Goal: Communication & Community: Answer question/provide support

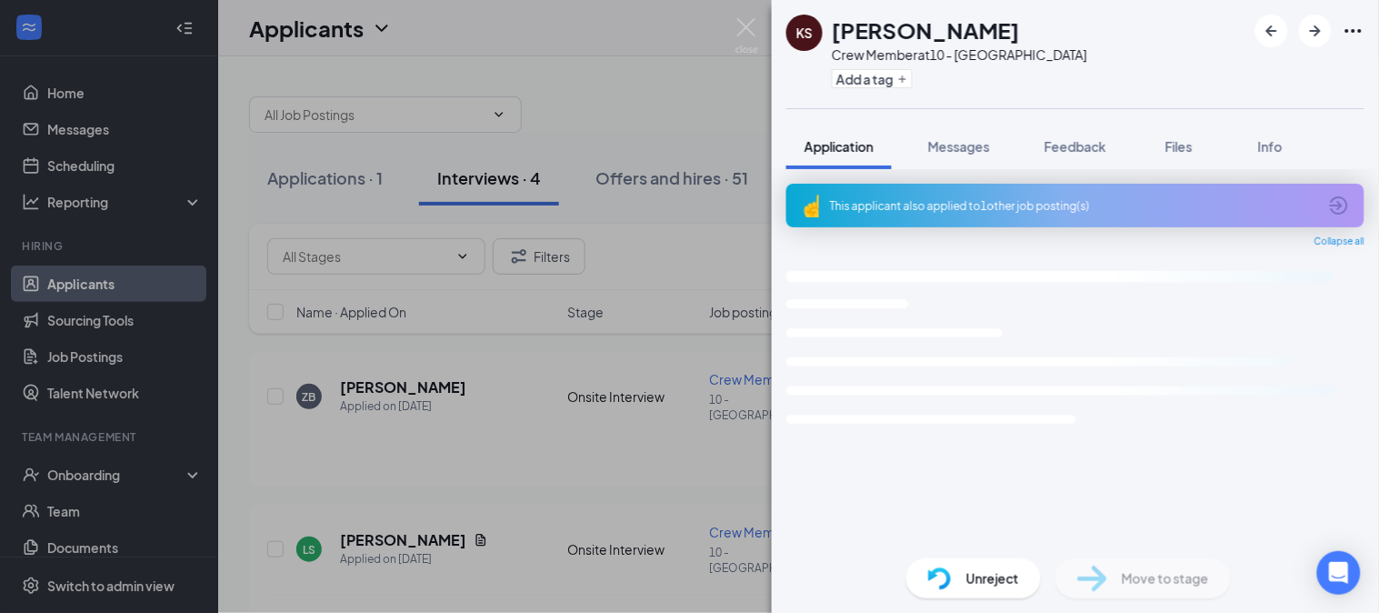
click at [728, 23] on div "KS [PERSON_NAME] Crew Member at 10 - [GEOGRAPHIC_DATA] Add a tag Application Me…" at bounding box center [689, 306] width 1379 height 613
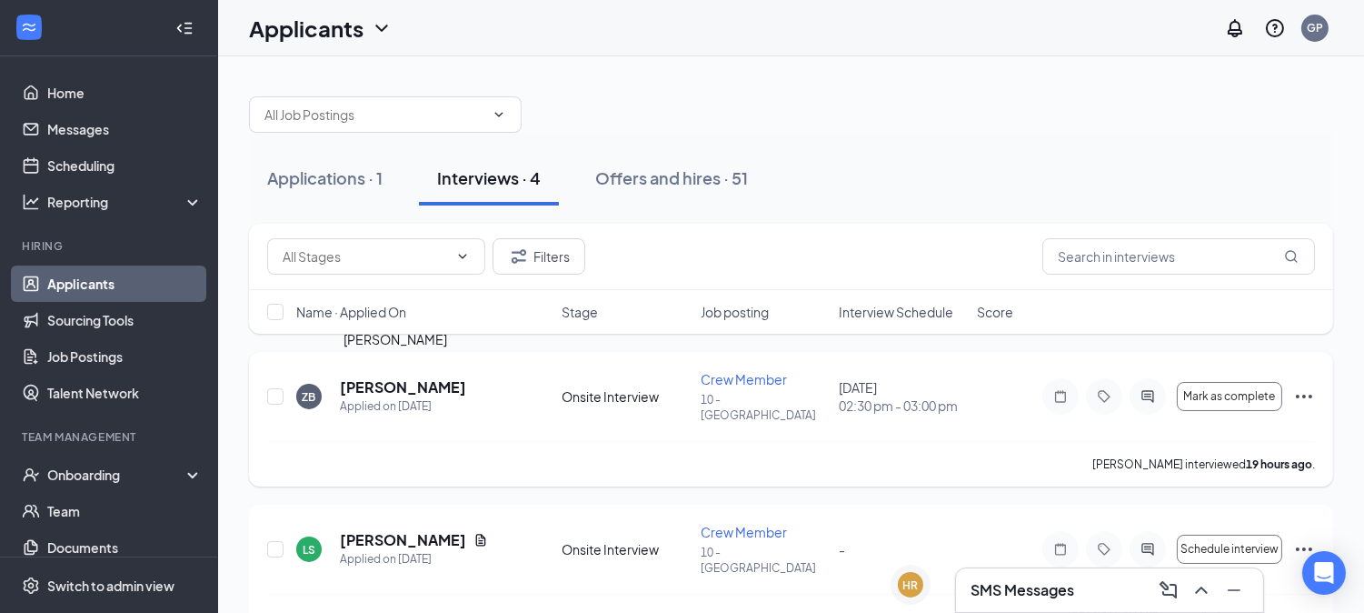
click at [370, 377] on h5 "Zane Barrett" at bounding box center [403, 387] width 126 height 20
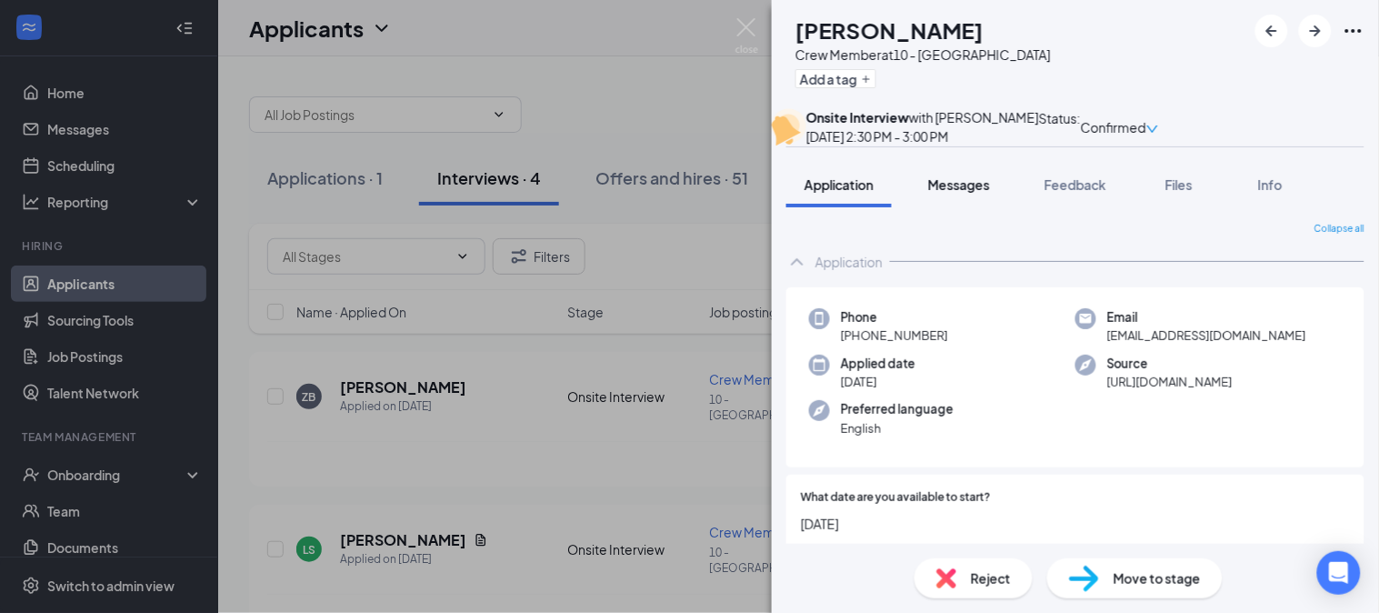
click at [994, 207] on button "Messages" at bounding box center [959, 184] width 98 height 45
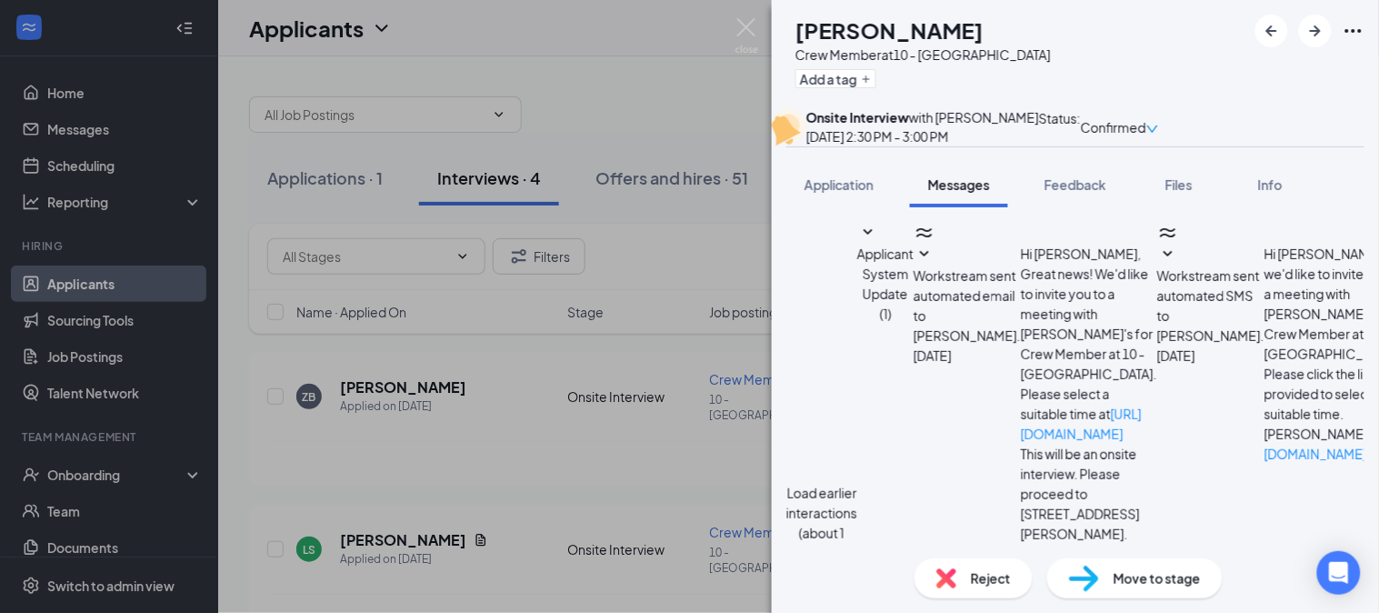
type textarea "Good morning sir"
drag, startPoint x: 923, startPoint y: 415, endPoint x: 941, endPoint y: 441, distance: 31.3
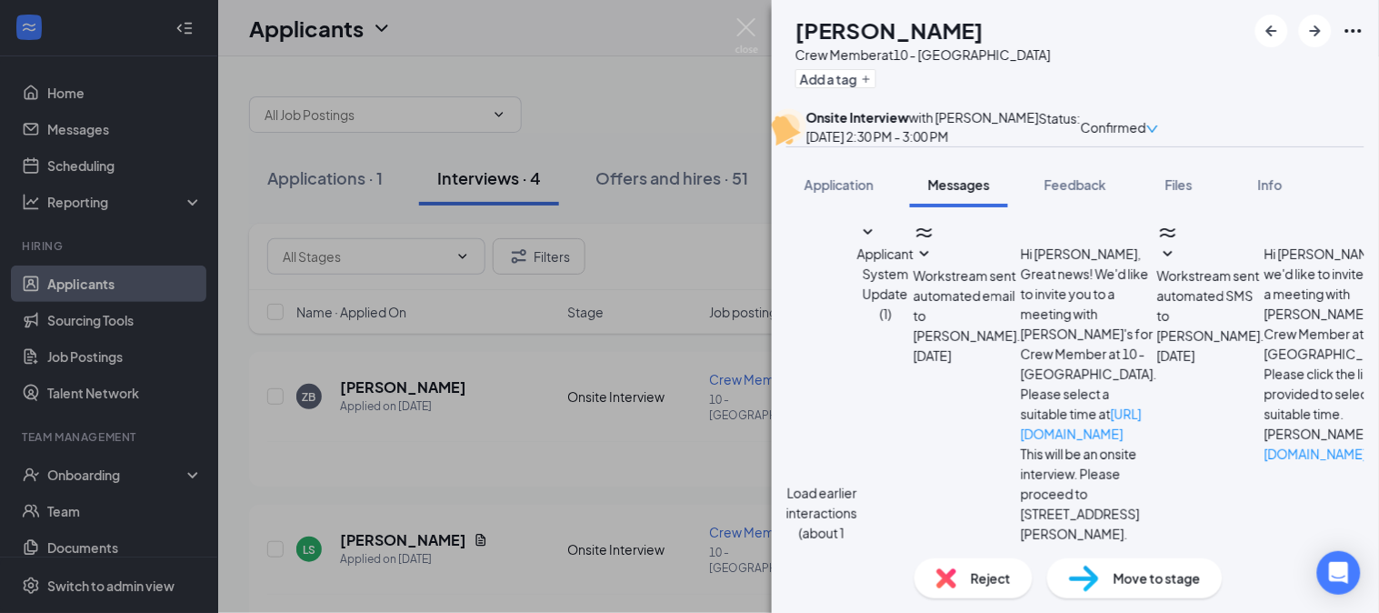
type textarea "Good morning sir Base on your availability and job history we can offer you a c…"
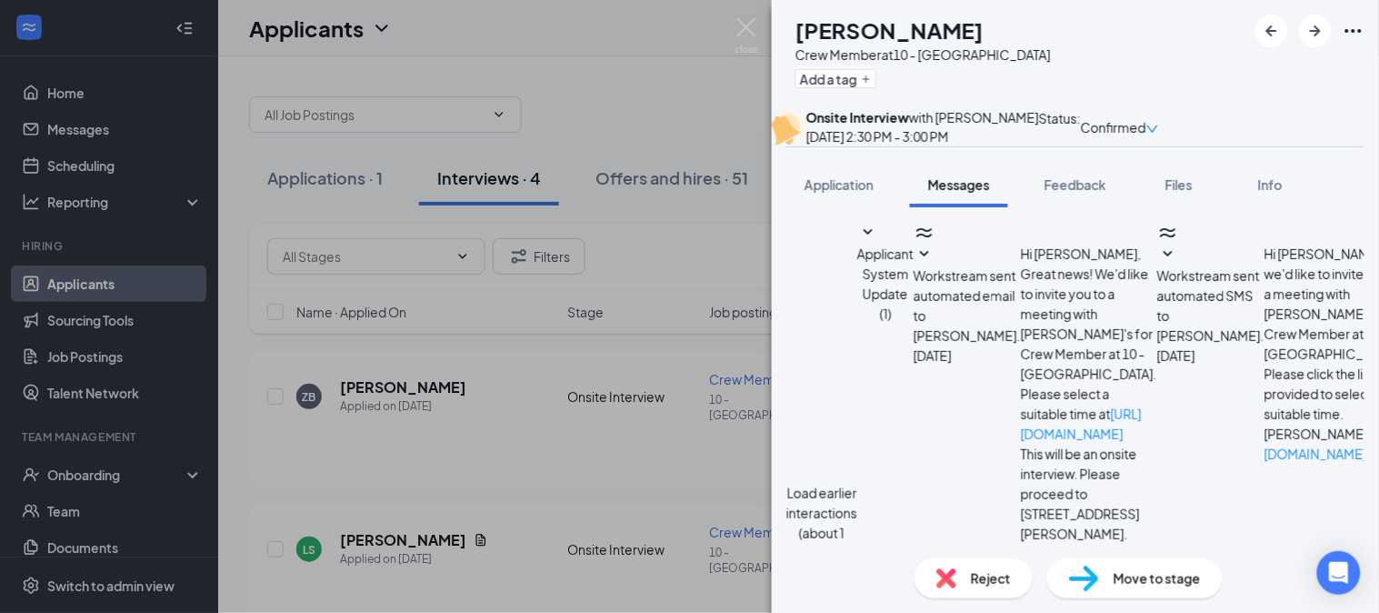
checkbox input "true"
click at [74, 110] on div "ZB Zane Barrett Crew Member at 10 - Blairsville Add a tag Onsite Interview with…" at bounding box center [689, 306] width 1379 height 613
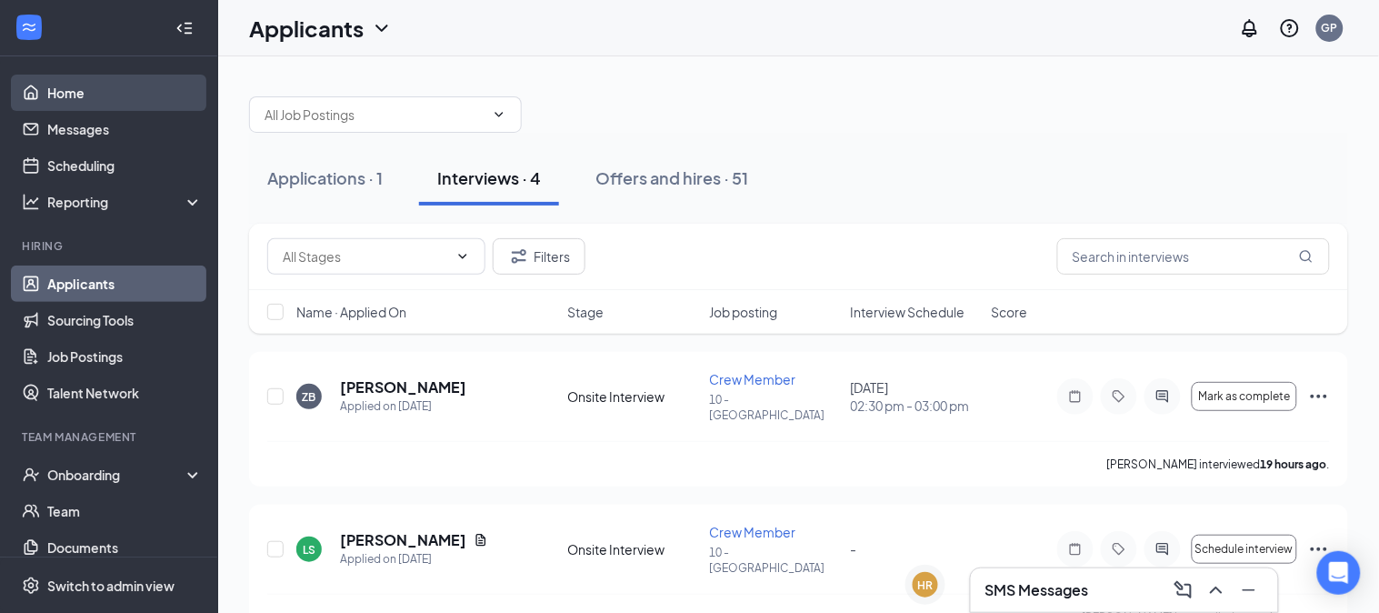
click at [71, 98] on link "Home" at bounding box center [124, 93] width 155 height 36
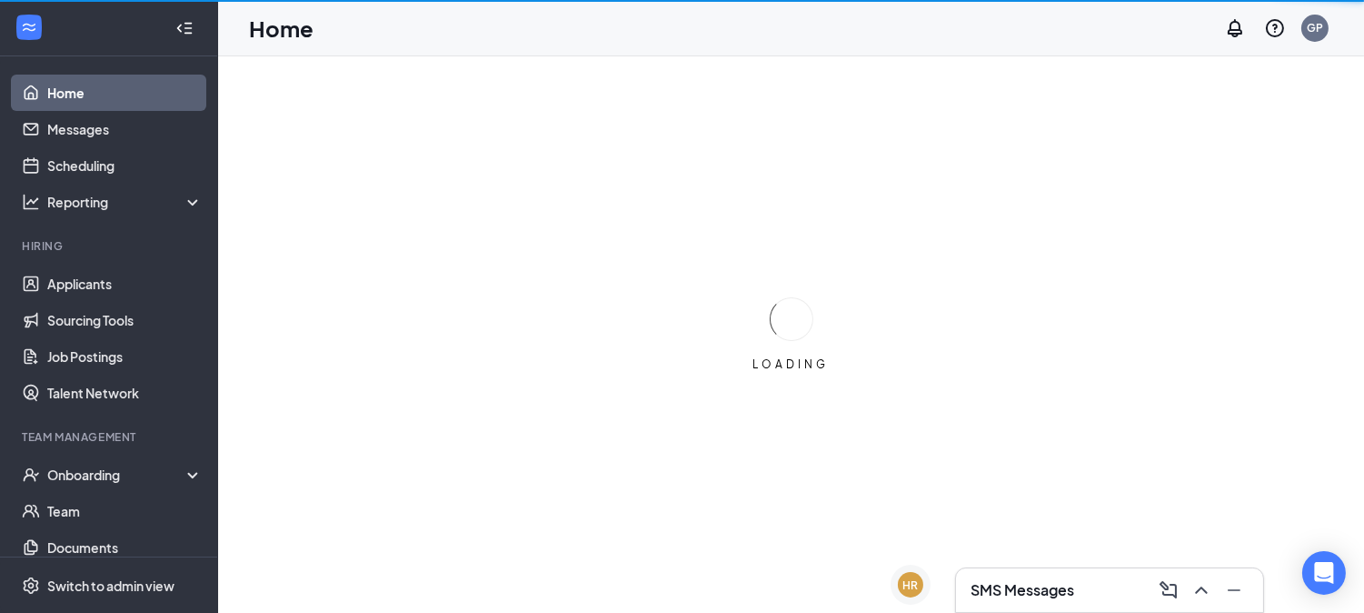
click at [71, 95] on link "Home" at bounding box center [124, 93] width 155 height 36
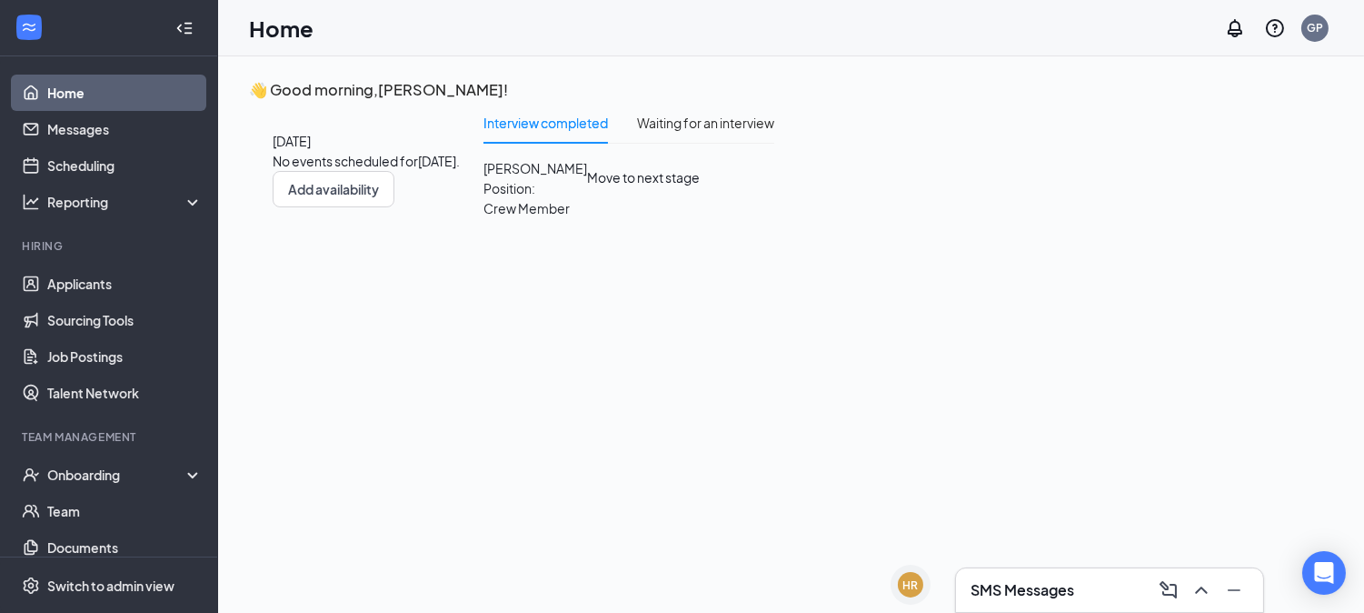
click at [700, 197] on button "Move to next stage" at bounding box center [643, 177] width 113 height 39
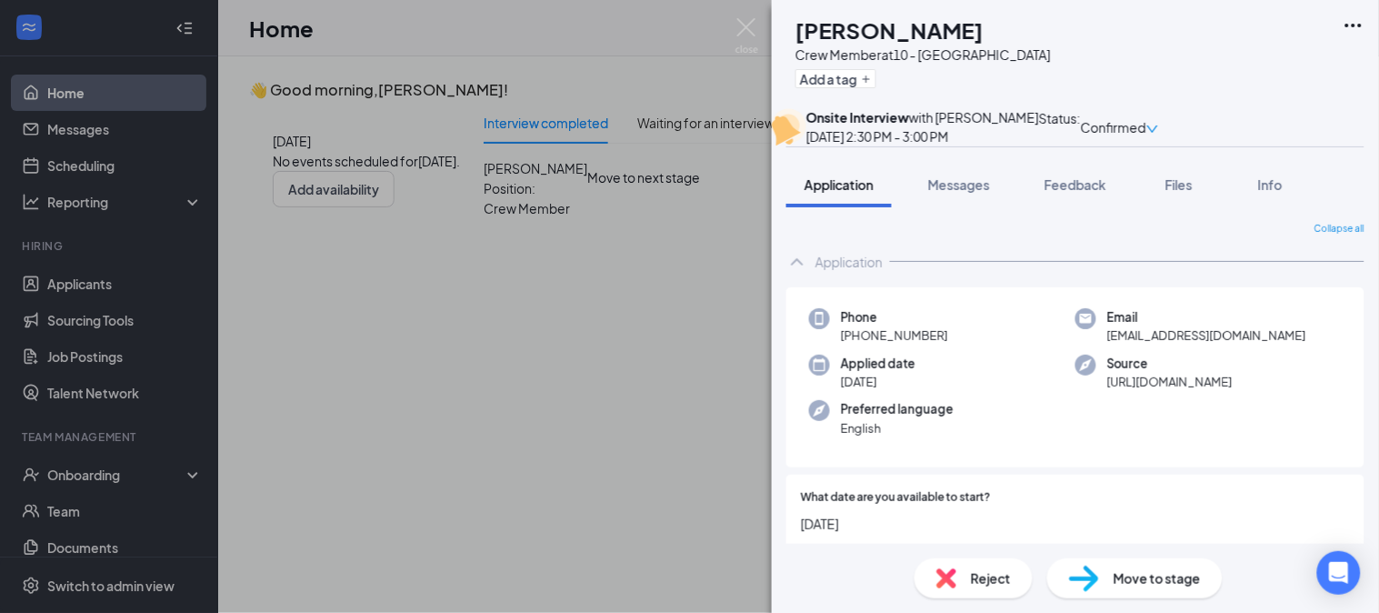
click at [1100, 584] on div "Move to stage" at bounding box center [1134, 578] width 175 height 40
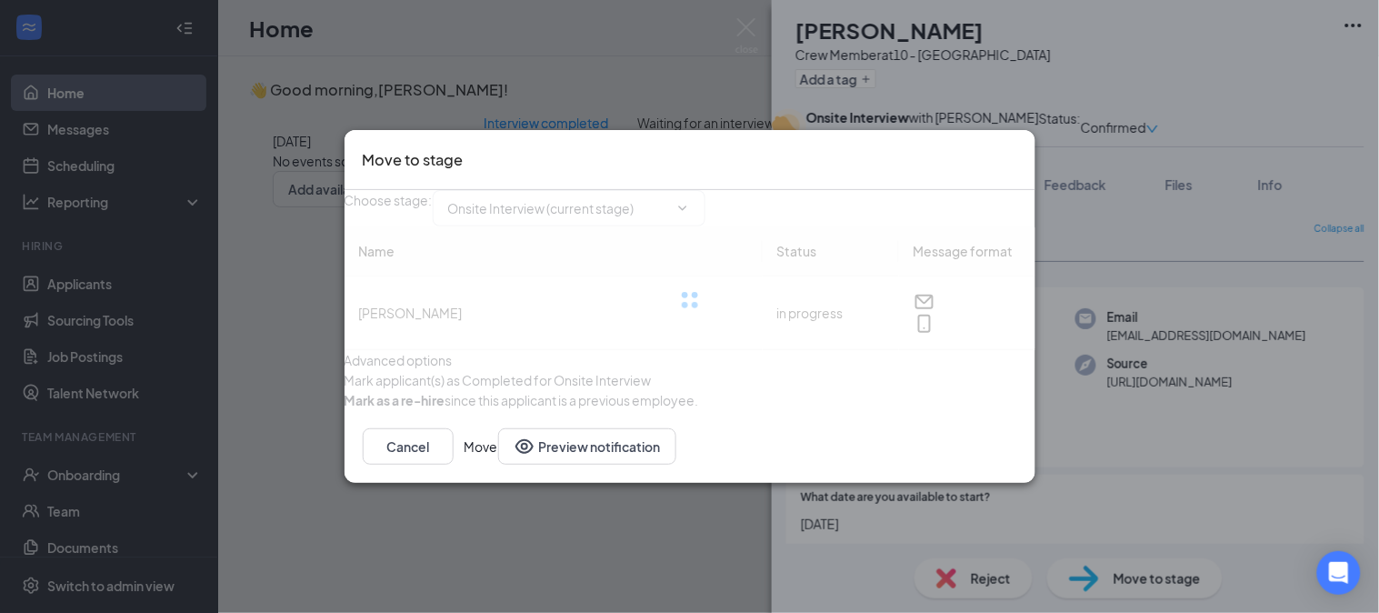
type input "Hiring Complete (final stage)"
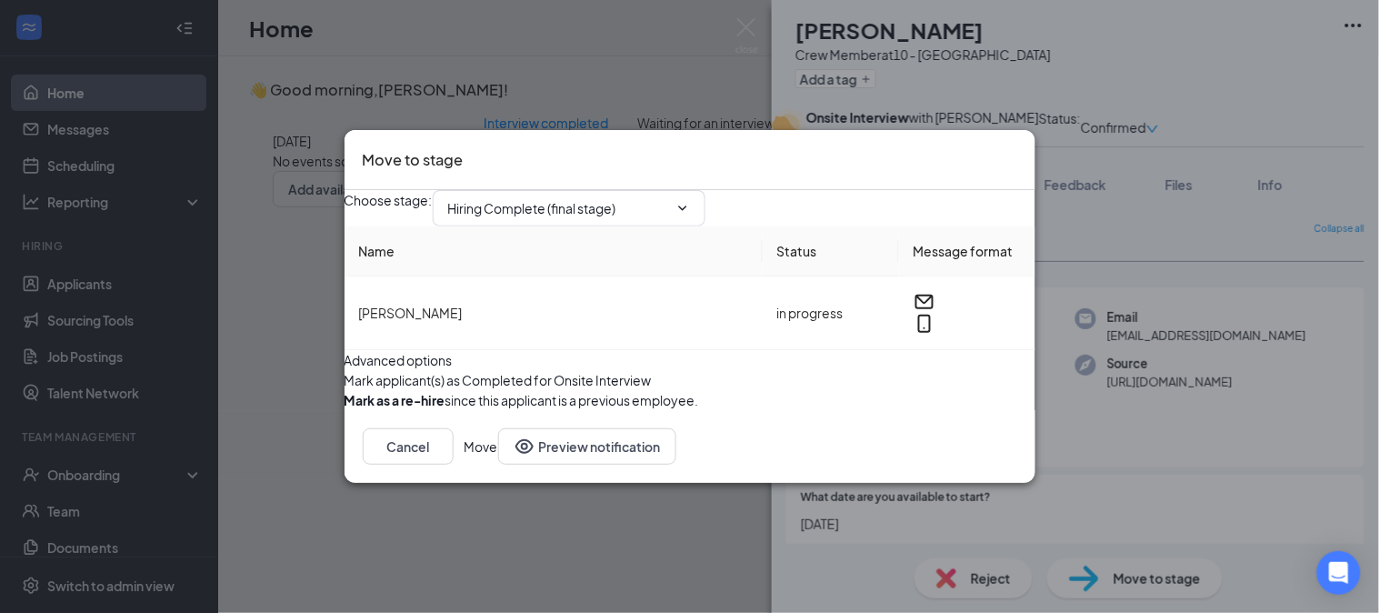
click at [974, 471] on div "Cancel Move Preview notification" at bounding box center [690, 446] width 691 height 73
click at [498, 465] on button "Move" at bounding box center [482, 446] width 34 height 36
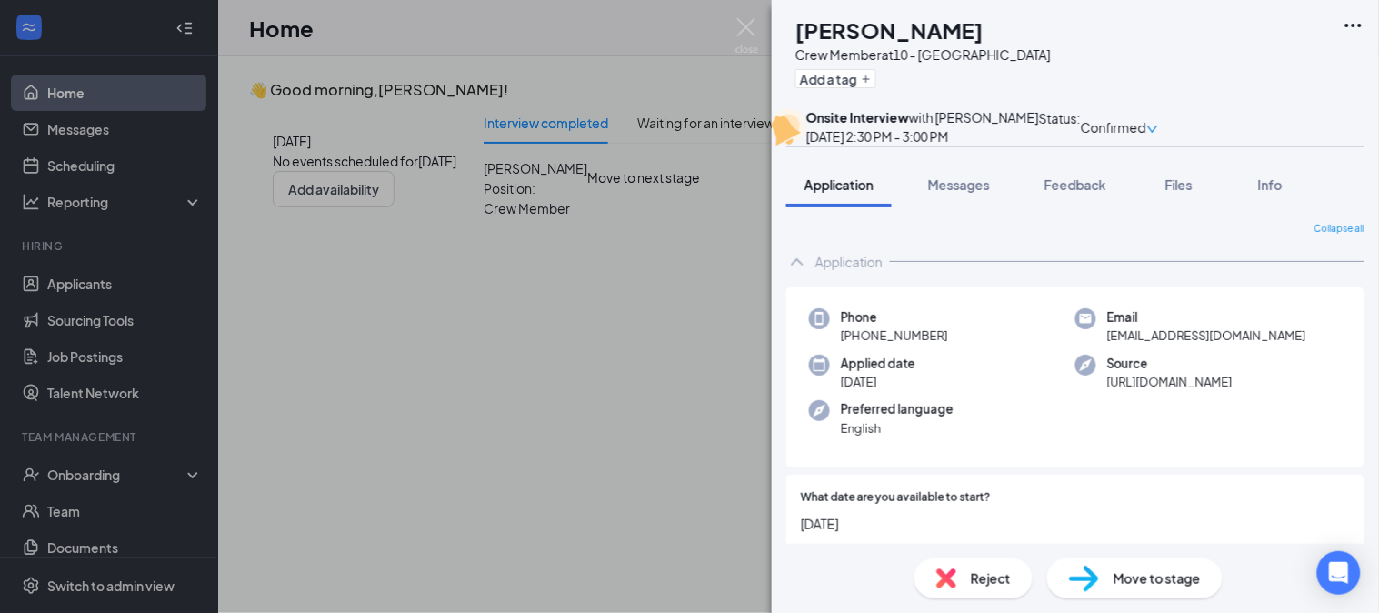
click at [604, 396] on div "ZB Zane Barrett Crew Member at 10 - Blairsville Add a tag Onsite Interview with…" at bounding box center [689, 306] width 1379 height 613
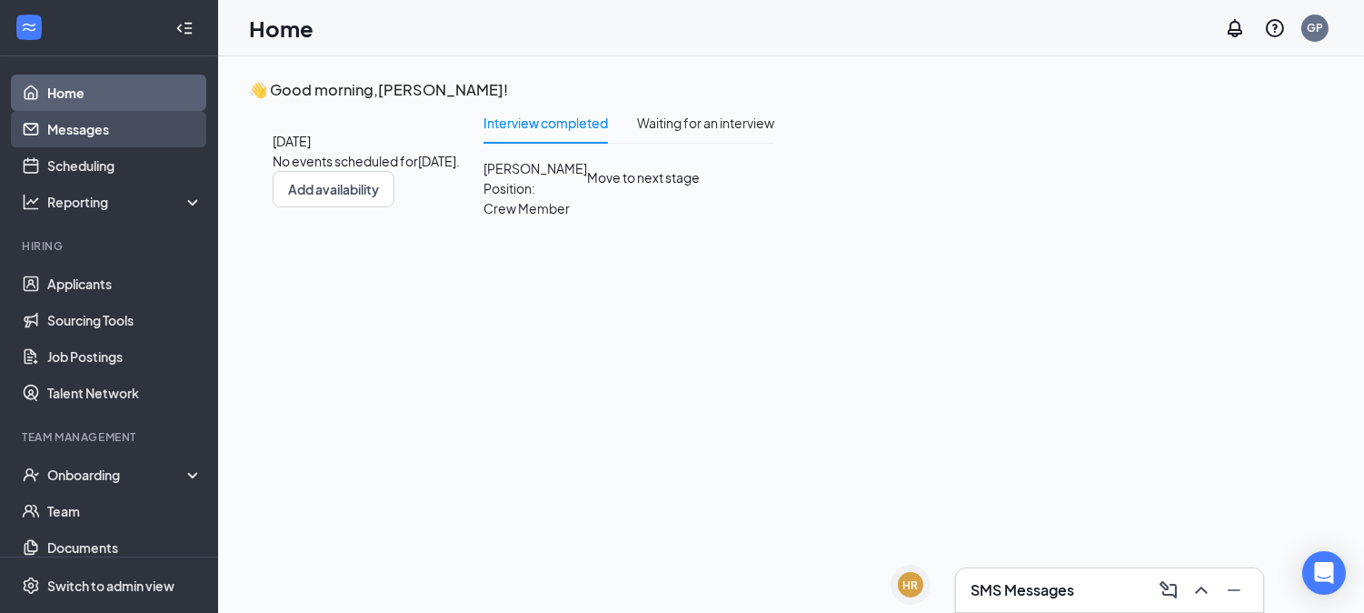
click at [120, 128] on link "Messages" at bounding box center [124, 129] width 155 height 36
